Goal: Book appointment/travel/reservation

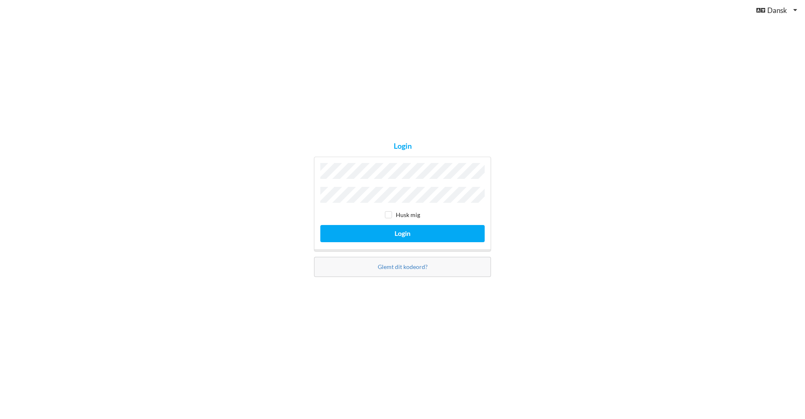
scroll to position [0, 0]
click at [386, 226] on button "Login" at bounding box center [402, 233] width 164 height 17
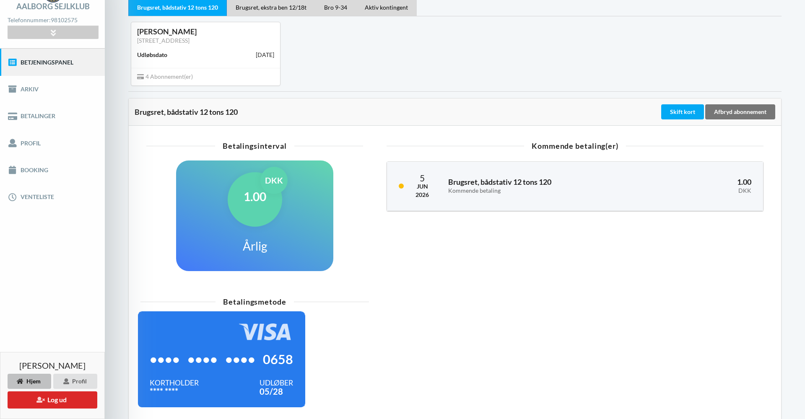
scroll to position [33, 0]
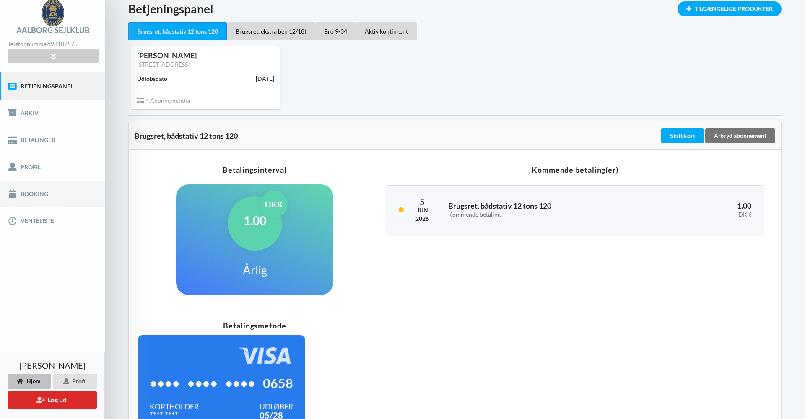
click at [34, 193] on link "Booking" at bounding box center [52, 194] width 105 height 27
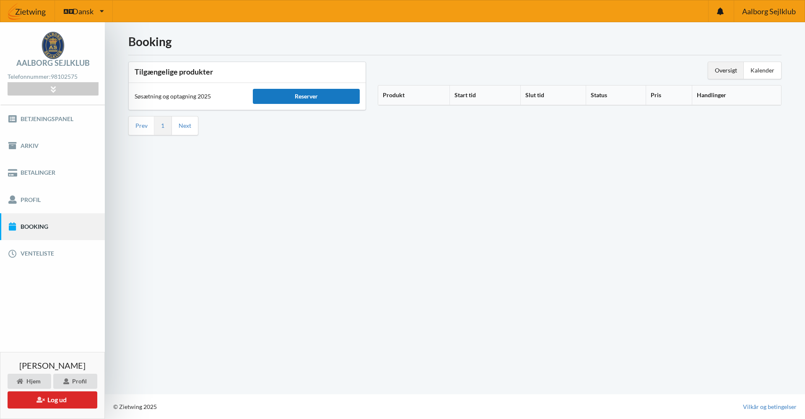
click at [312, 97] on div "Reserver" at bounding box center [306, 96] width 107 height 15
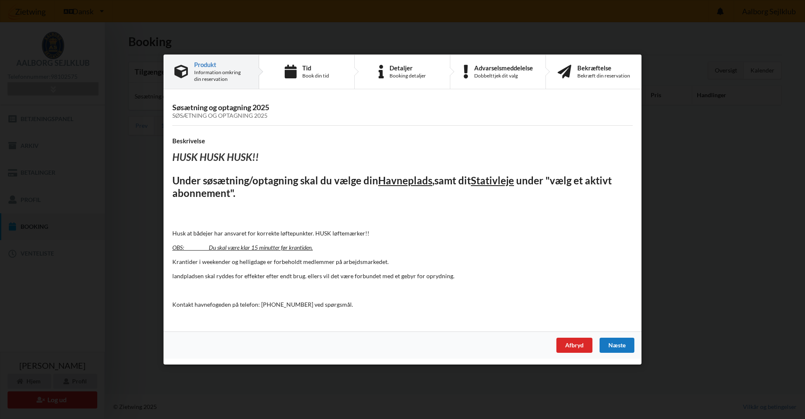
click at [626, 342] on div "Næste" at bounding box center [617, 345] width 35 height 15
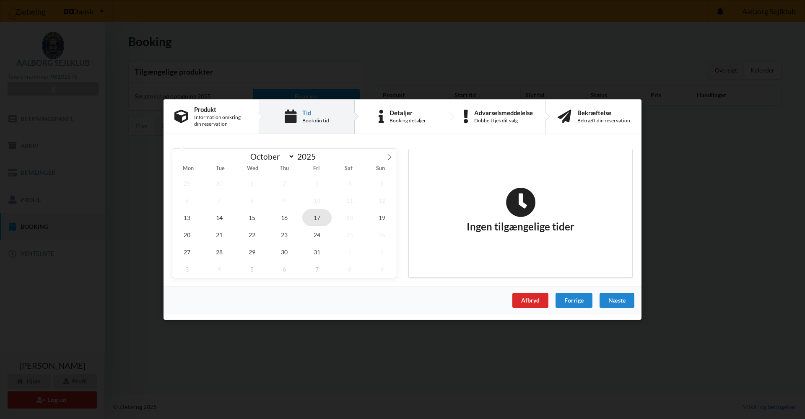
click at [317, 223] on span "17" at bounding box center [316, 217] width 29 height 17
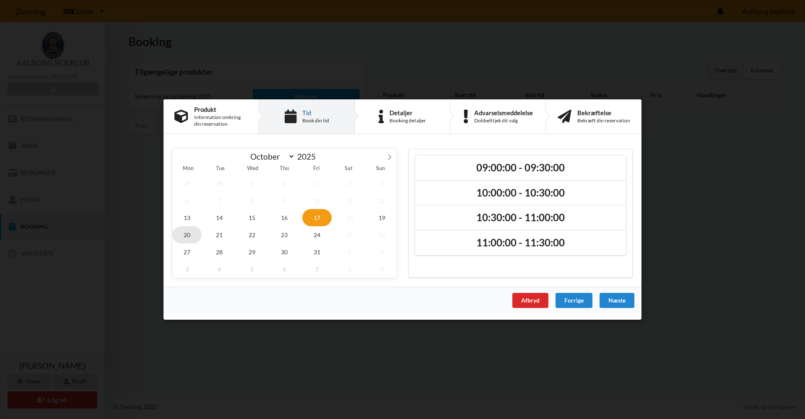
click at [192, 237] on span "20" at bounding box center [186, 235] width 29 height 17
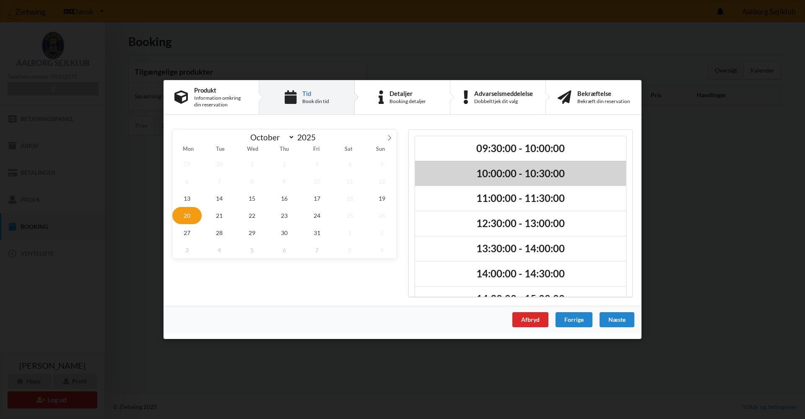
click at [501, 176] on h2 "10:00:00 - 10:30:00" at bounding box center [520, 173] width 199 height 13
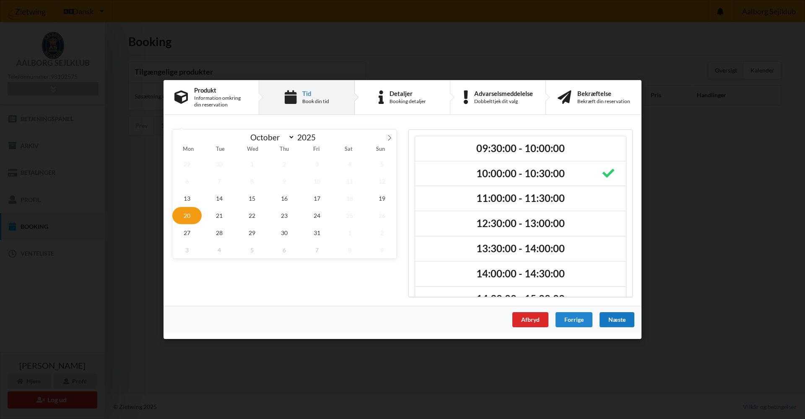
click at [616, 321] on div "Næste" at bounding box center [617, 320] width 35 height 15
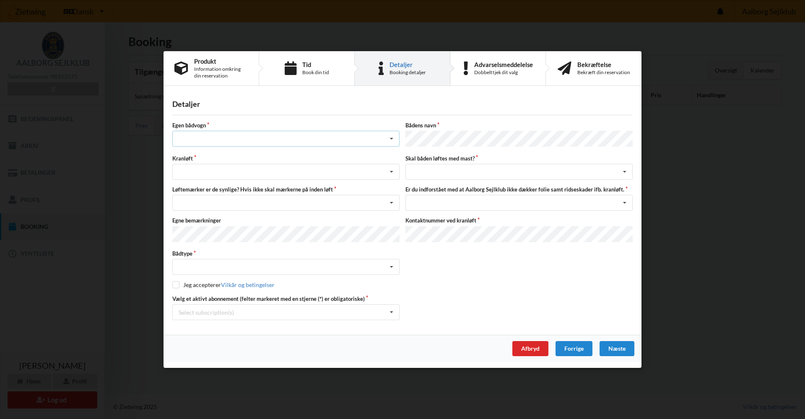
click at [181, 137] on div "Intet valg ja nej" at bounding box center [285, 139] width 227 height 16
click at [194, 190] on div "nej" at bounding box center [286, 185] width 227 height 16
click at [196, 175] on div "Søsætning Optagning" at bounding box center [285, 172] width 227 height 16
click at [198, 206] on div "Optagning" at bounding box center [286, 203] width 227 height 16
click at [198, 205] on div "Nej, jeg kontakter havnekontoret inden løft og får dem sat på Ja, mine mærker e…" at bounding box center [285, 203] width 227 height 16
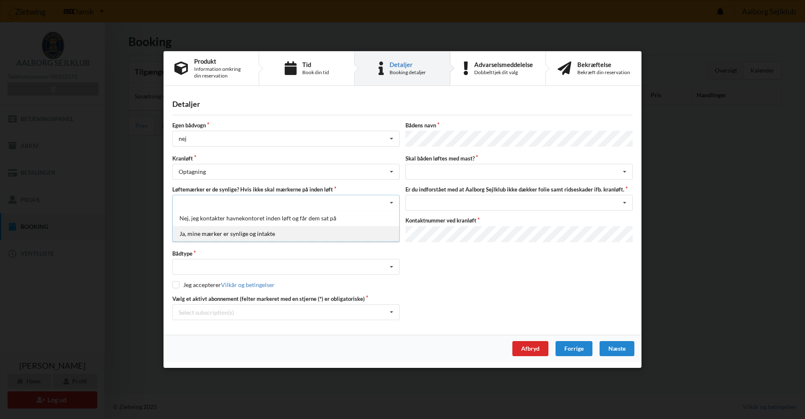
click at [198, 232] on div "Ja, mine mærker er synlige og intakte" at bounding box center [286, 234] width 227 height 16
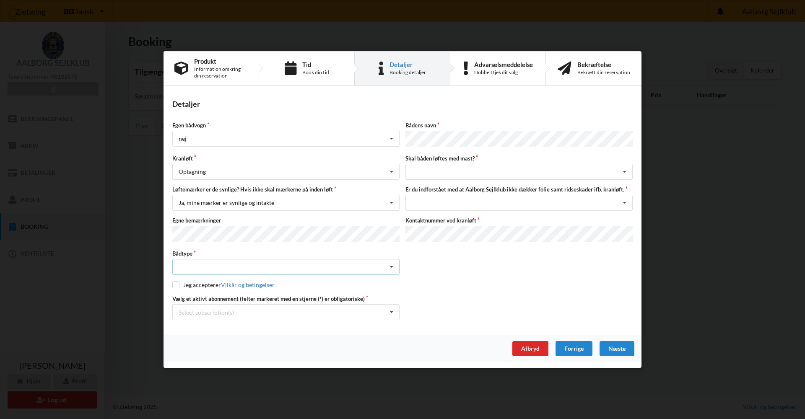
click at [194, 267] on div "Intet valgt Sejlbåd Motorbåd Motorsejler [PERSON_NAME]" at bounding box center [285, 267] width 227 height 16
click at [180, 298] on div "Sejlbåd" at bounding box center [286, 298] width 227 height 16
click at [179, 289] on div "Jeg accepterer Vilkår og betingelser" at bounding box center [402, 285] width 461 height 8
click at [177, 287] on input "checkbox" at bounding box center [175, 284] width 7 height 7
checkbox input "true"
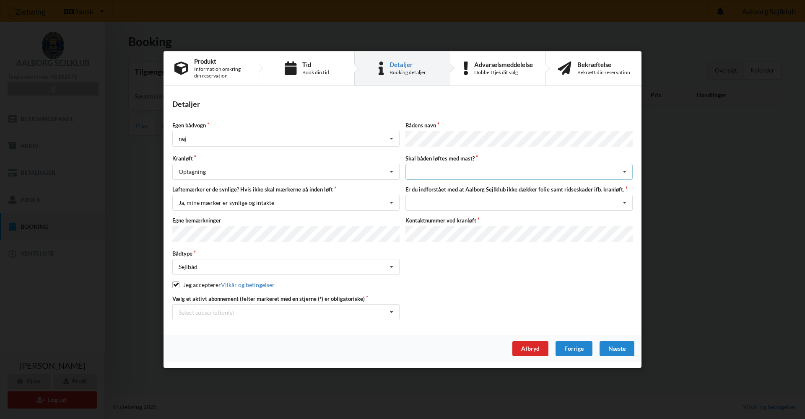
click at [450, 164] on div "intet valg ja nej" at bounding box center [519, 172] width 227 height 16
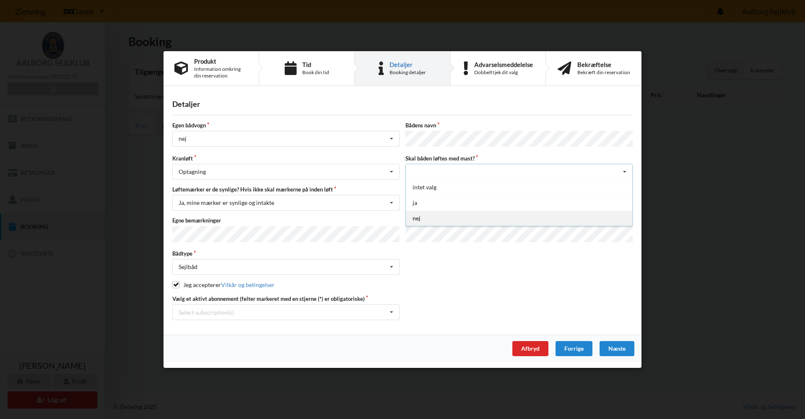
click at [434, 214] on div "nej" at bounding box center [519, 219] width 227 height 16
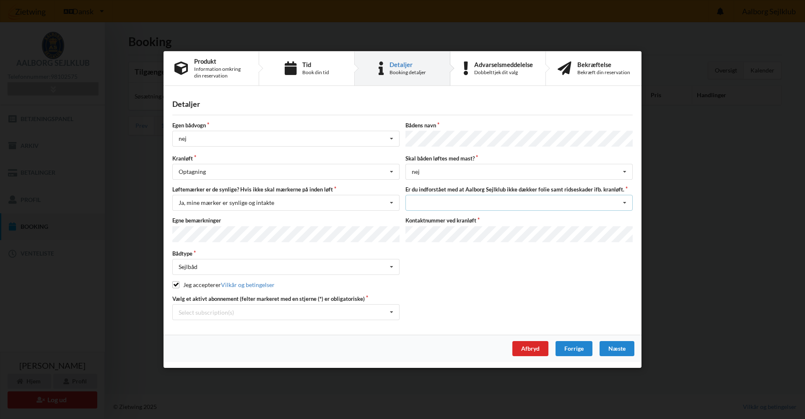
click at [437, 205] on div "Jeg har tæpper med og tager selv ansvaret for eventuelle folie samt ridseskader…" at bounding box center [519, 203] width 227 height 16
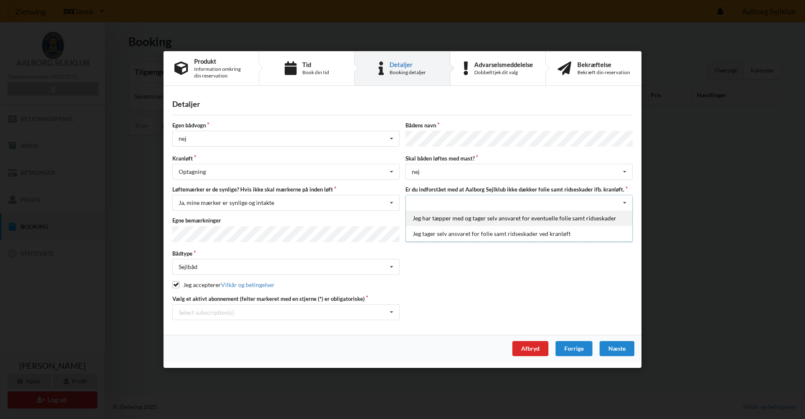
click at [438, 218] on div "Jeg har tæpper med og tager selv ansvaret for eventuelle folie samt ridseskader" at bounding box center [519, 219] width 227 height 16
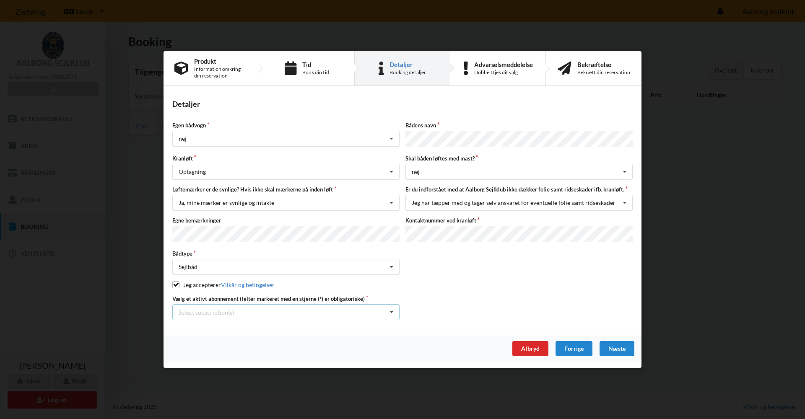
click at [365, 315] on div "Select subscription(s) Brugsret, ekstra ben 12/18t Brugsret, bådstativ 12 tons …" at bounding box center [285, 313] width 227 height 16
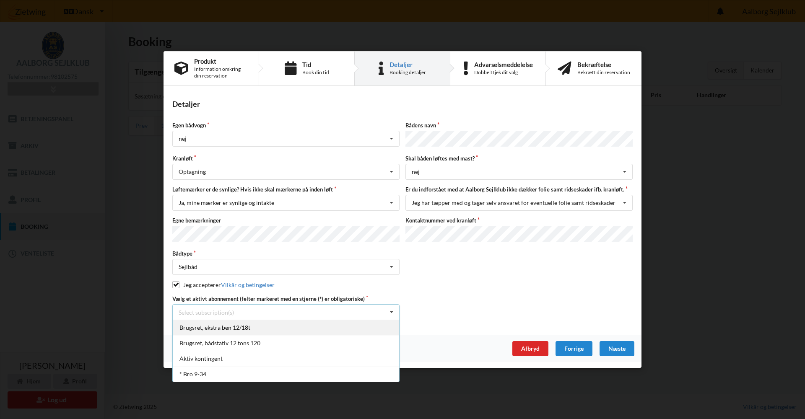
click at [244, 331] on div "Brugsret, ekstra ben 12/18t" at bounding box center [286, 328] width 227 height 16
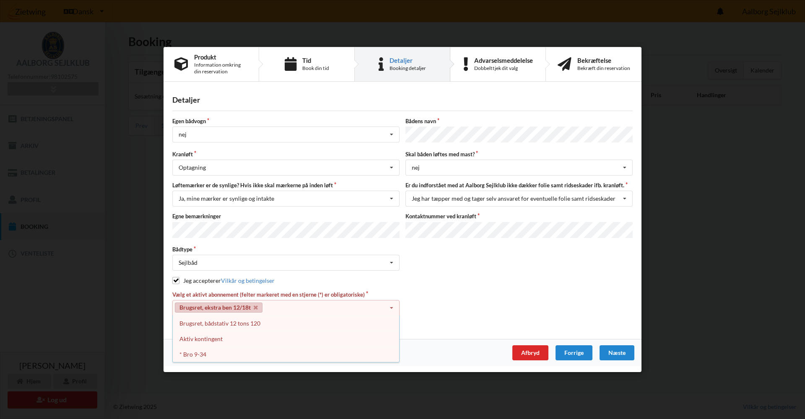
click at [460, 323] on div "Detaljer Egen bådvogn nej Intet valg ja nej Bådens navn Kranløft Optagning Søsæ…" at bounding box center [403, 214] width 478 height 252
click at [234, 303] on link "Brugsret, ekstra ben 12/18t" at bounding box center [219, 308] width 88 height 10
click at [223, 305] on link "Brugsret, ekstra ben 12/18t" at bounding box center [219, 308] width 88 height 10
click at [419, 300] on div "Vælg et aktivt abonnement (felter markeret med en stjerne (*) er obligatoriske)…" at bounding box center [402, 308] width 466 height 34
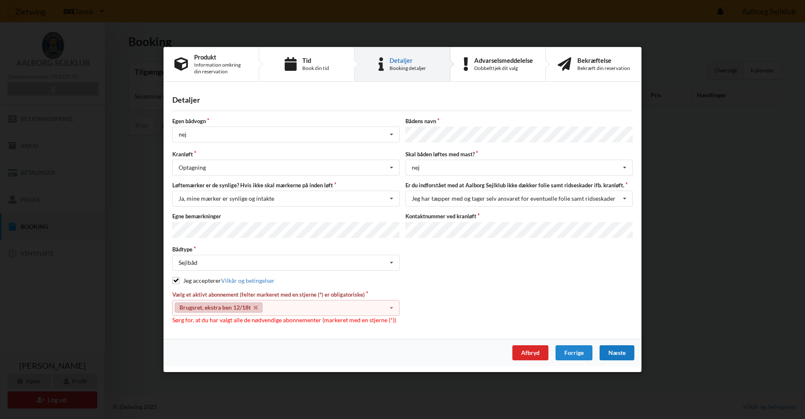
click at [613, 352] on div "Næste" at bounding box center [617, 353] width 35 height 15
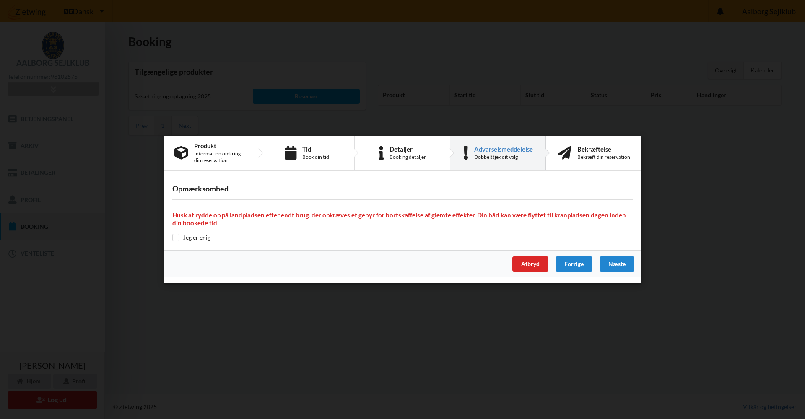
click at [175, 235] on input "checkbox" at bounding box center [175, 237] width 7 height 7
checkbox input "true"
click at [623, 263] on div "Næste" at bounding box center [617, 264] width 35 height 15
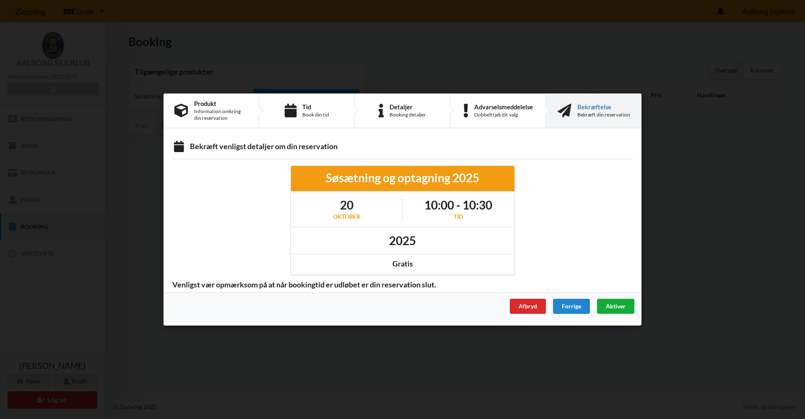
click at [624, 305] on span "Aktiver" at bounding box center [616, 306] width 20 height 7
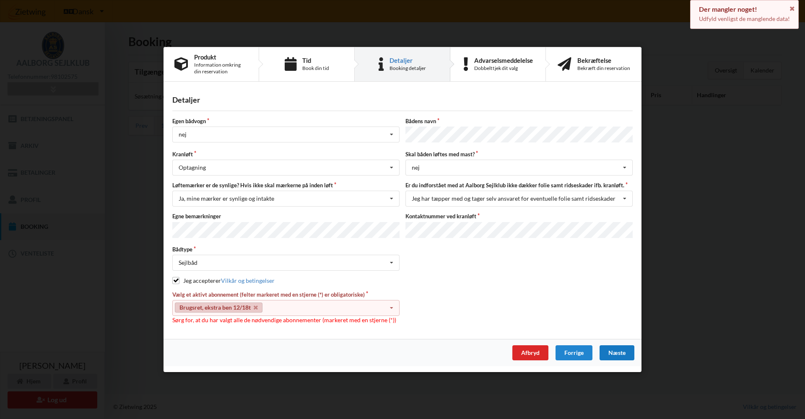
click at [616, 354] on div "Næste" at bounding box center [617, 353] width 35 height 15
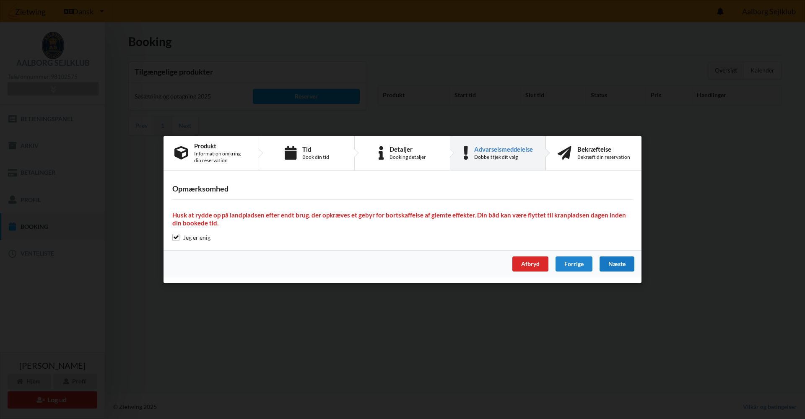
click at [606, 263] on div "Næste" at bounding box center [617, 264] width 35 height 15
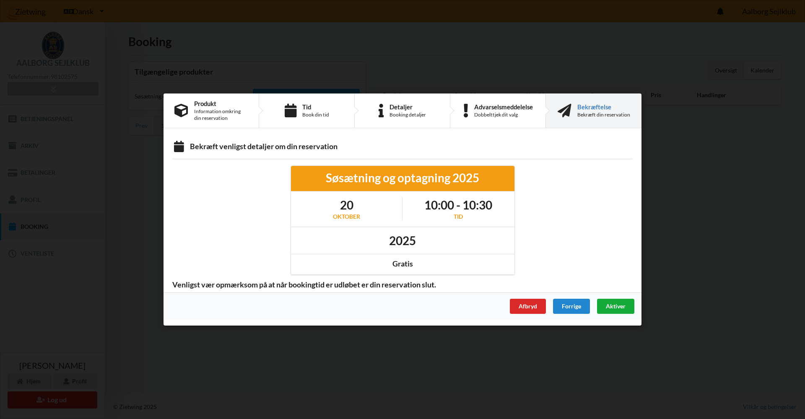
click at [629, 305] on div "Aktiver" at bounding box center [615, 306] width 37 height 15
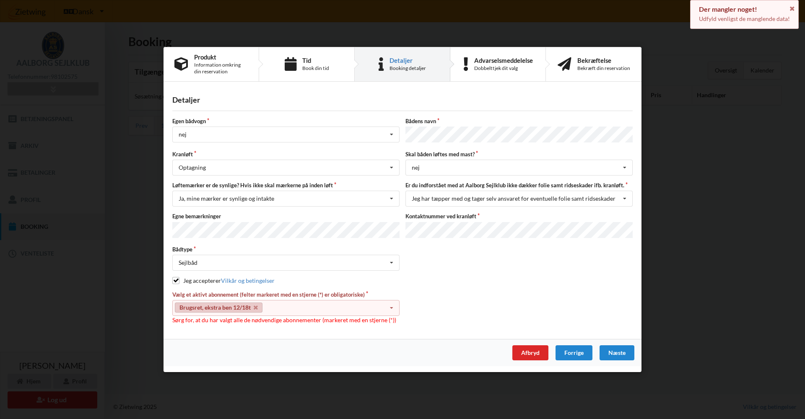
click at [393, 306] on icon at bounding box center [392, 309] width 13 height 16
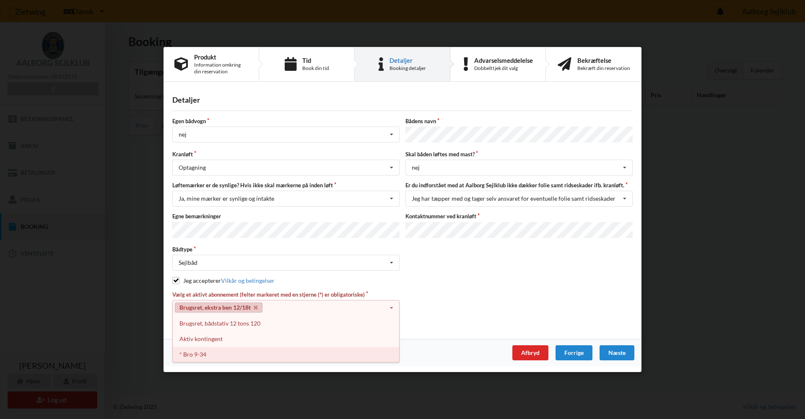
click at [258, 357] on div "* Bro 9-34" at bounding box center [286, 355] width 227 height 16
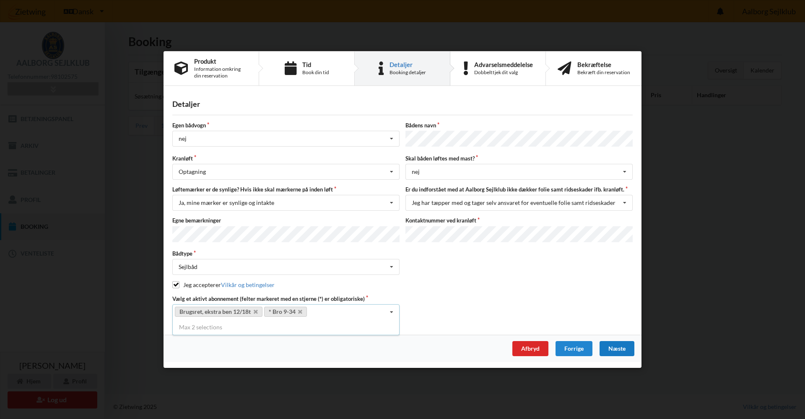
click at [619, 348] on div "Næste" at bounding box center [617, 348] width 35 height 15
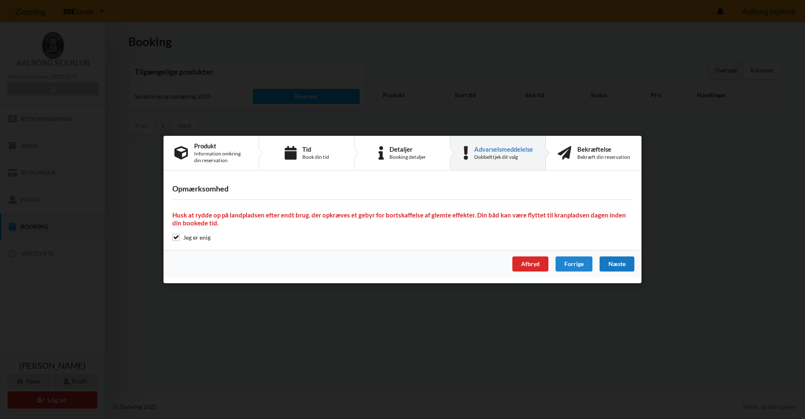
click at [618, 264] on div "Næste" at bounding box center [617, 264] width 35 height 15
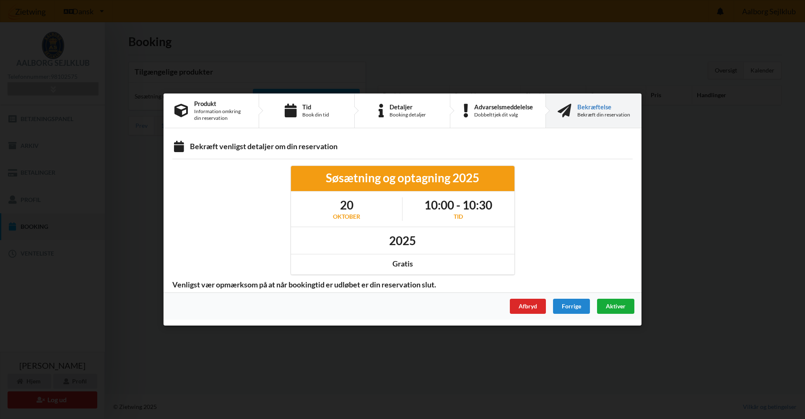
click at [614, 307] on span "Aktiver" at bounding box center [616, 306] width 20 height 7
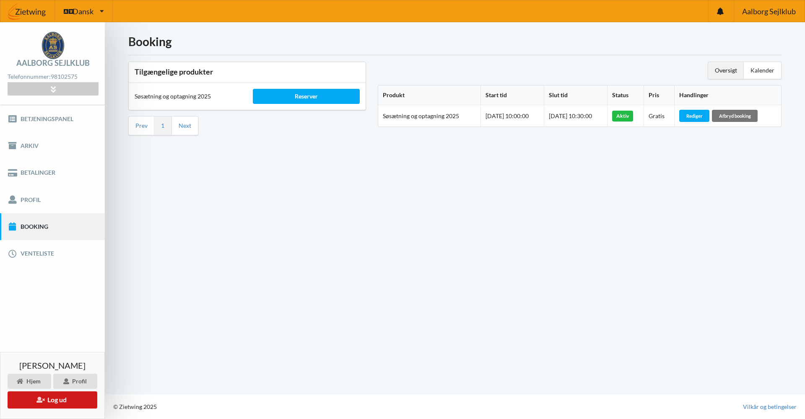
click at [37, 402] on icon at bounding box center [40, 400] width 8 height 6
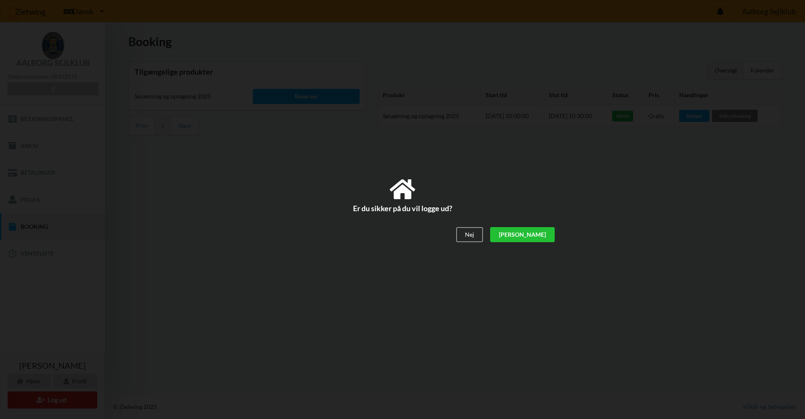
click at [538, 237] on div "[PERSON_NAME]" at bounding box center [522, 235] width 65 height 15
